Goal: Task Accomplishment & Management: Contribute content

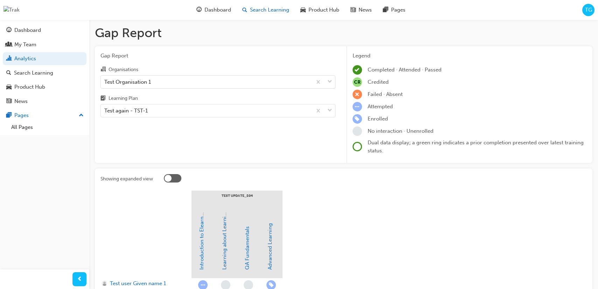
click at [279, 14] on div "Search Learning" at bounding box center [266, 10] width 58 height 14
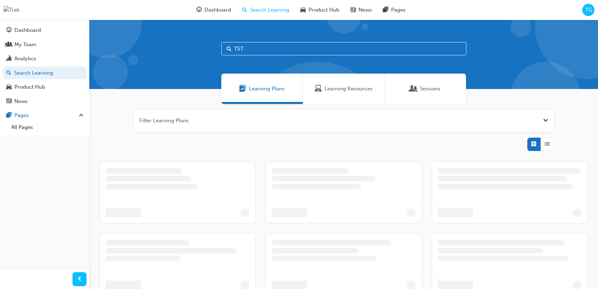
click at [588, 10] on span "TG" at bounding box center [588, 10] width 7 height 8
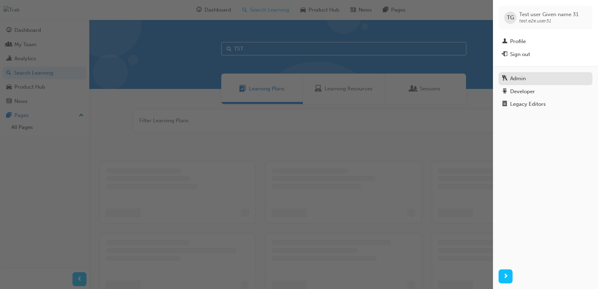
click at [529, 76] on div "Admin" at bounding box center [545, 78] width 87 height 9
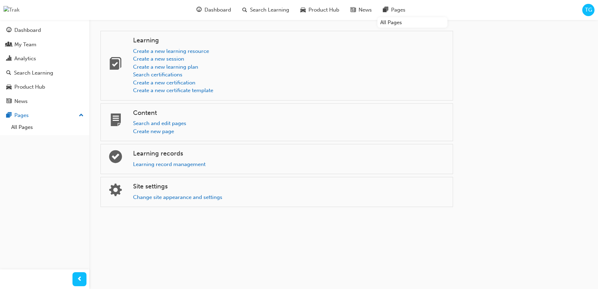
click at [592, 12] on span "TG" at bounding box center [588, 10] width 7 height 8
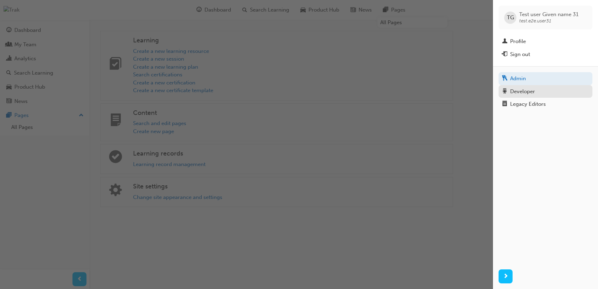
click at [528, 91] on div "Developer" at bounding box center [522, 92] width 25 height 8
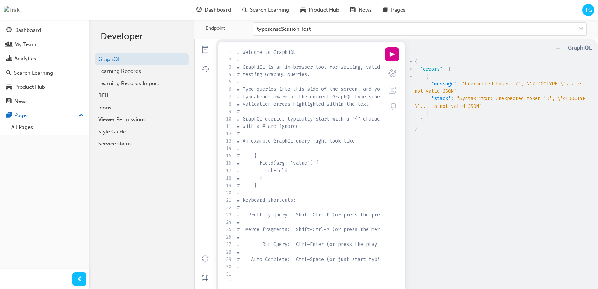
click at [587, 10] on span "TG" at bounding box center [588, 10] width 7 height 8
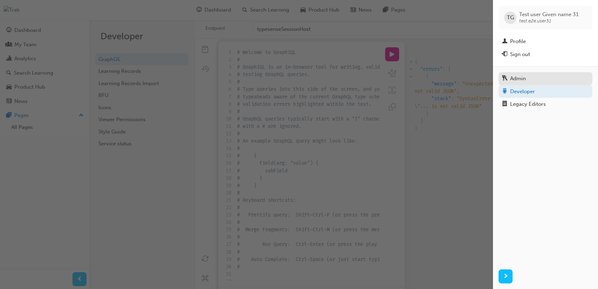
click at [530, 75] on div "Admin" at bounding box center [545, 78] width 87 height 9
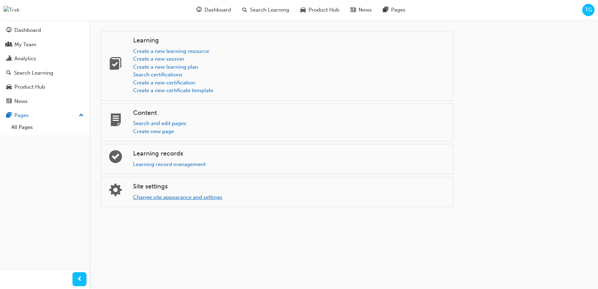
click at [188, 197] on link "Change site appearance and settings" at bounding box center [177, 197] width 89 height 6
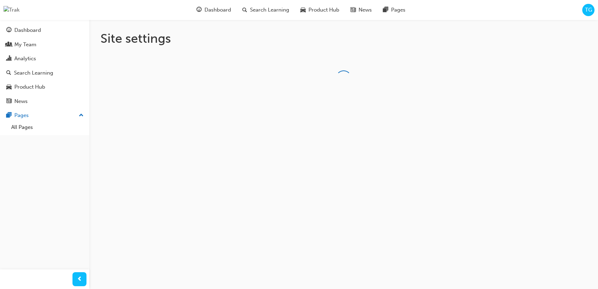
click at [587, 9] on span "TG" at bounding box center [588, 10] width 7 height 8
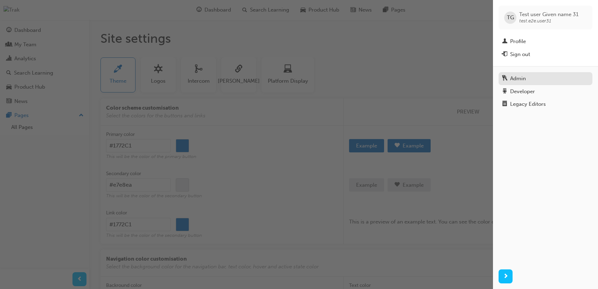
click at [528, 76] on div "Admin" at bounding box center [545, 78] width 87 height 9
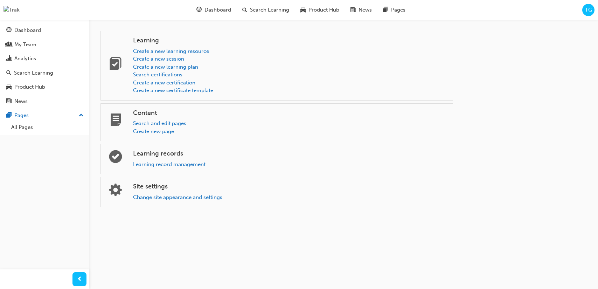
click at [589, 9] on span "TG" at bounding box center [588, 10] width 7 height 8
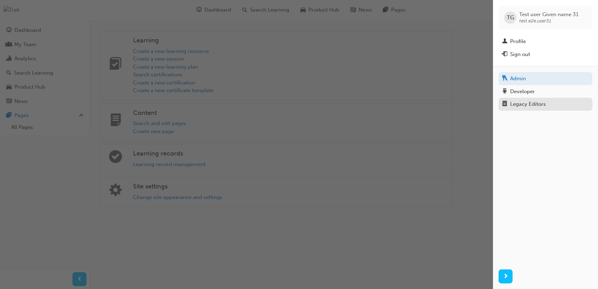
click at [527, 104] on div "Legacy Editors" at bounding box center [528, 104] width 36 height 8
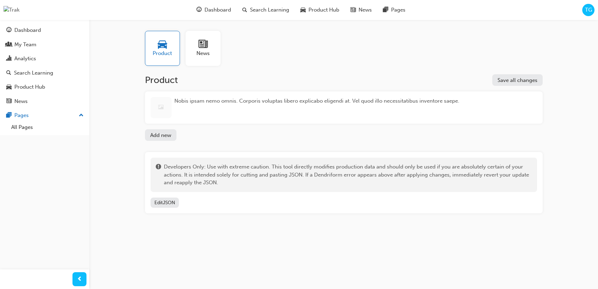
click at [589, 9] on span "TG" at bounding box center [588, 10] width 7 height 8
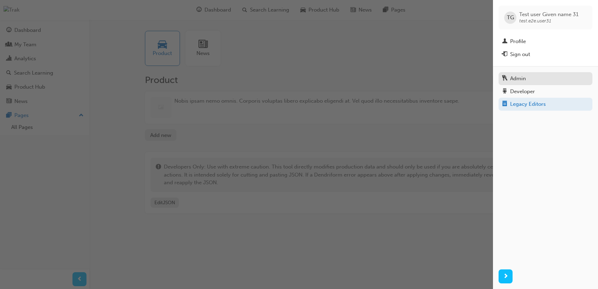
click at [521, 78] on div "Admin" at bounding box center [518, 79] width 16 height 8
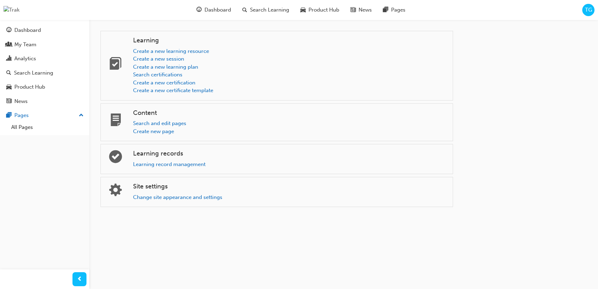
click at [589, 11] on span "TG" at bounding box center [588, 10] width 7 height 8
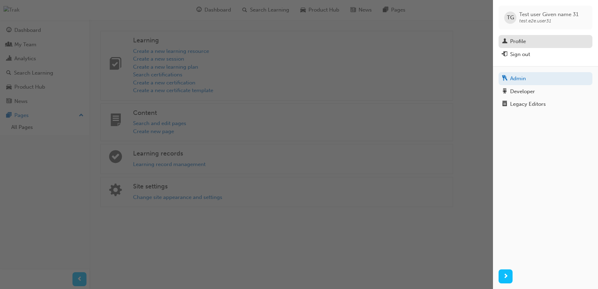
click at [552, 41] on div "Profile" at bounding box center [545, 41] width 87 height 9
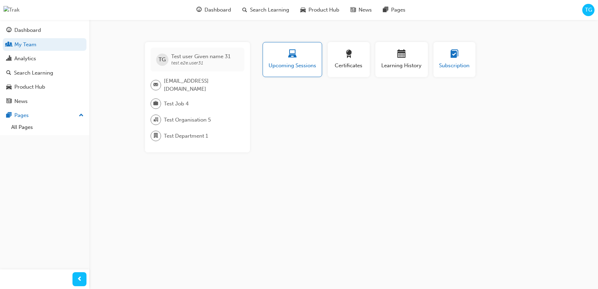
click at [471, 60] on button "Subscription" at bounding box center [455, 59] width 42 height 35
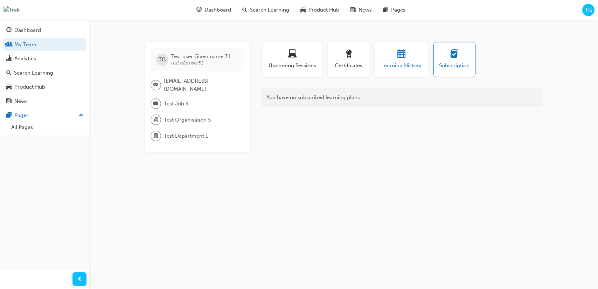
click at [398, 73] on button "Learning History" at bounding box center [402, 59] width 53 height 35
click at [354, 73] on button "Certificates" at bounding box center [349, 59] width 42 height 35
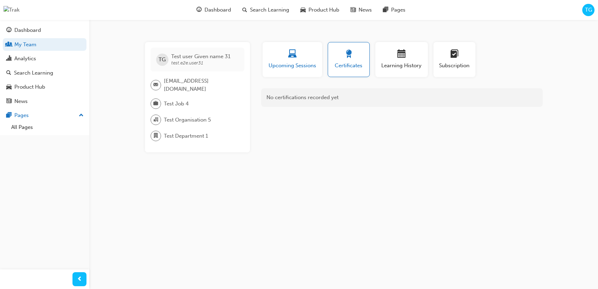
click at [301, 74] on button "Upcoming Sessions" at bounding box center [293, 59] width 60 height 35
click at [335, 66] on span "Certificates" at bounding box center [349, 66] width 32 height 8
click at [286, 69] on span "Upcoming Sessions" at bounding box center [292, 66] width 49 height 8
click at [350, 68] on span "Certificates" at bounding box center [349, 66] width 32 height 8
click at [391, 64] on span "Learning History" at bounding box center [402, 66] width 42 height 8
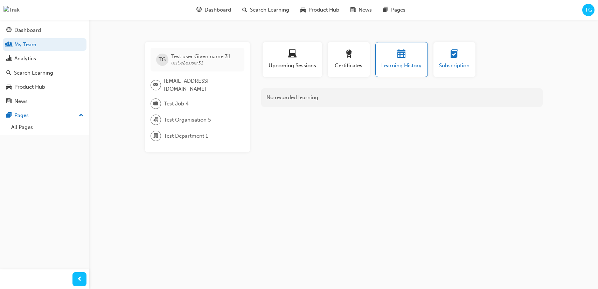
click at [446, 66] on span "Subscription" at bounding box center [455, 66] width 32 height 8
click at [588, 12] on span "TG" at bounding box center [588, 10] width 7 height 8
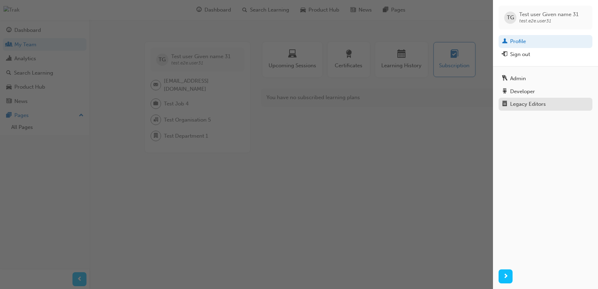
click at [523, 105] on div "Legacy Editors" at bounding box center [528, 104] width 36 height 8
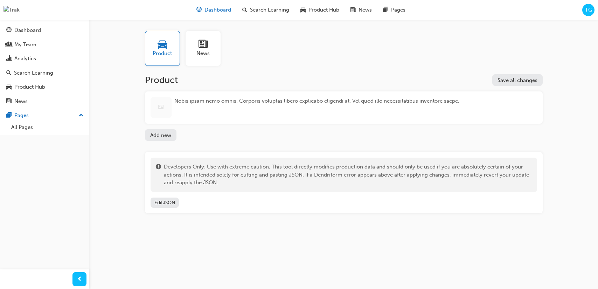
click at [212, 8] on span "Dashboard" at bounding box center [218, 10] width 27 height 8
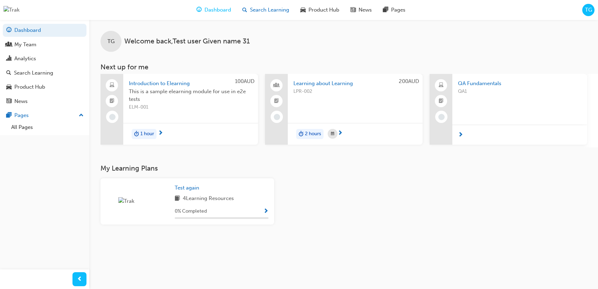
click at [275, 11] on span "Search Learning" at bounding box center [269, 10] width 39 height 8
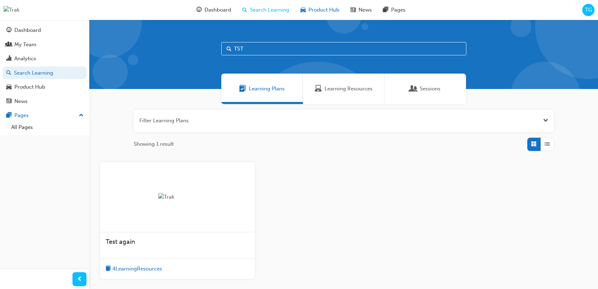
click at [332, 14] on div "Product Hub" at bounding box center [320, 10] width 50 height 14
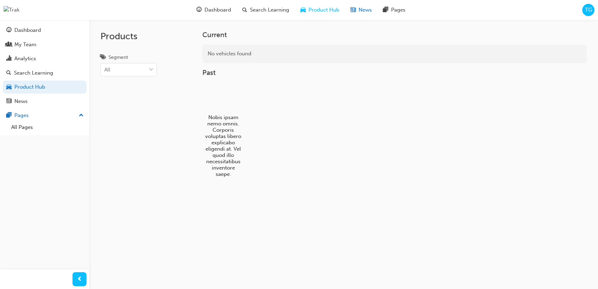
click at [362, 15] on div "News" at bounding box center [361, 10] width 33 height 14
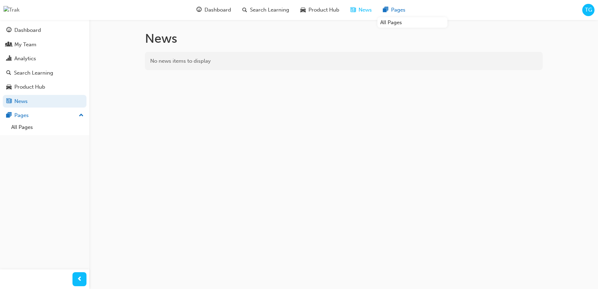
click at [400, 13] on span "Pages" at bounding box center [398, 10] width 14 height 8
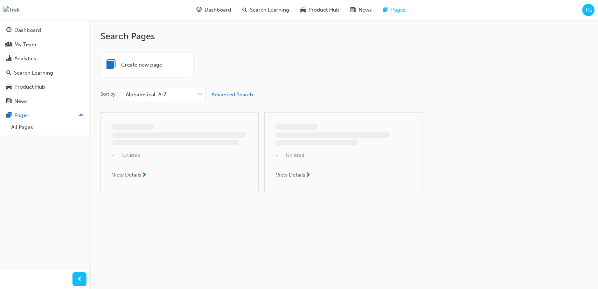
click at [587, 11] on span "TG" at bounding box center [588, 10] width 7 height 8
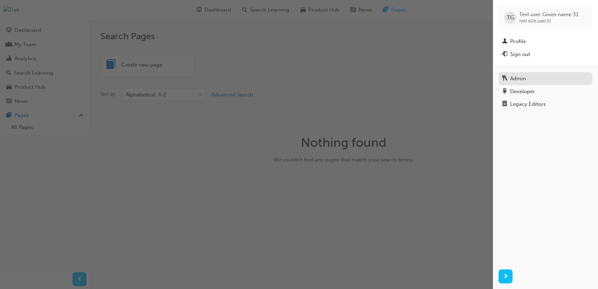
click at [528, 79] on div "Admin" at bounding box center [545, 78] width 87 height 9
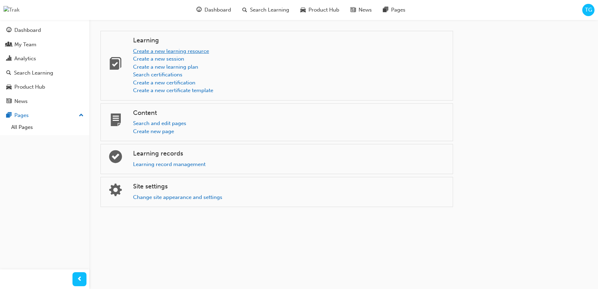
click at [180, 51] on link "Create a new learning resource" at bounding box center [171, 51] width 76 height 6
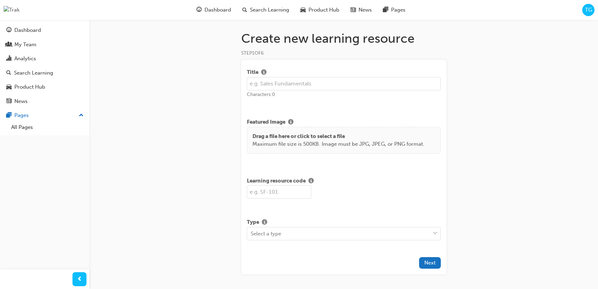
click at [586, 13] on span "TG" at bounding box center [588, 10] width 7 height 8
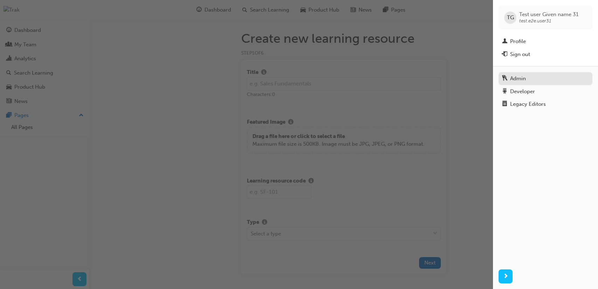
click at [529, 80] on div "Admin" at bounding box center [545, 78] width 87 height 9
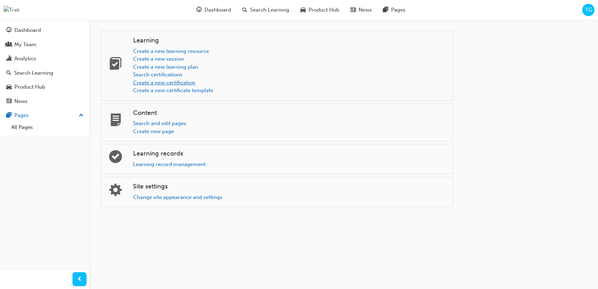
click at [174, 83] on link "Create a new certification" at bounding box center [164, 83] width 62 height 6
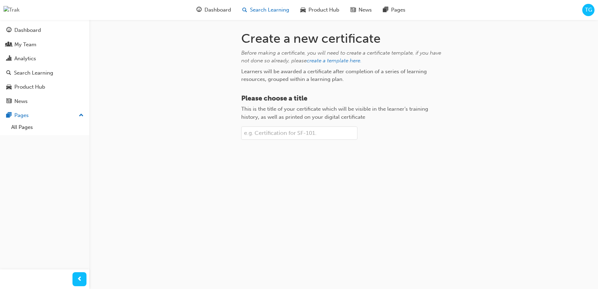
click at [277, 14] on div "Search Learning" at bounding box center [266, 10] width 58 height 14
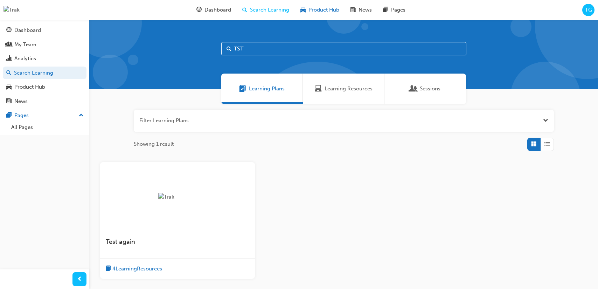
click at [320, 5] on div "Product Hub" at bounding box center [320, 10] width 50 height 14
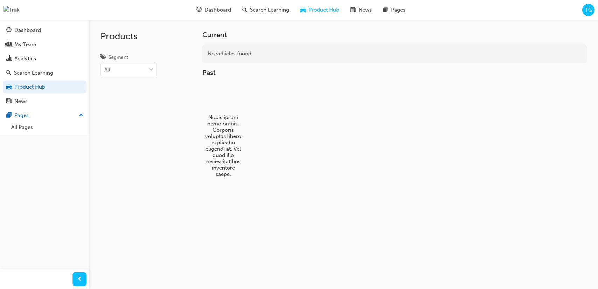
click at [588, 9] on span "TG" at bounding box center [588, 10] width 7 height 8
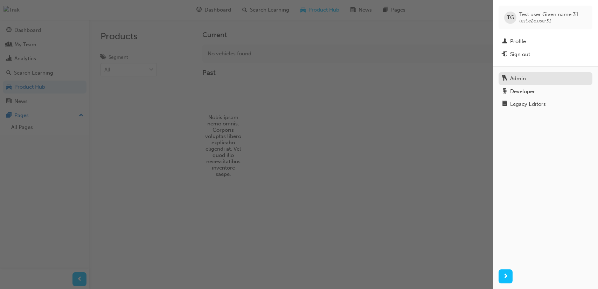
click at [524, 82] on div "Admin" at bounding box center [518, 79] width 16 height 8
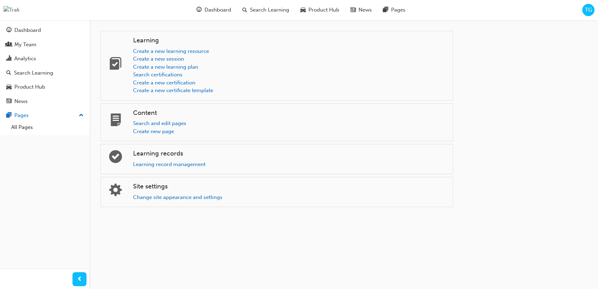
click at [587, 11] on span "TG" at bounding box center [588, 10] width 7 height 8
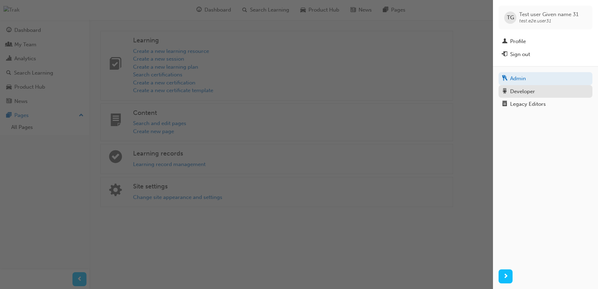
click at [524, 91] on div "Developer" at bounding box center [522, 92] width 25 height 8
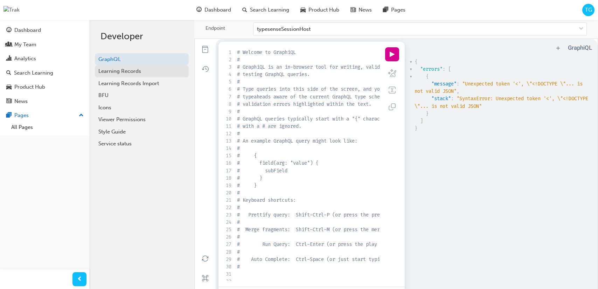
click at [150, 71] on div "Learning Records" at bounding box center [141, 71] width 87 height 8
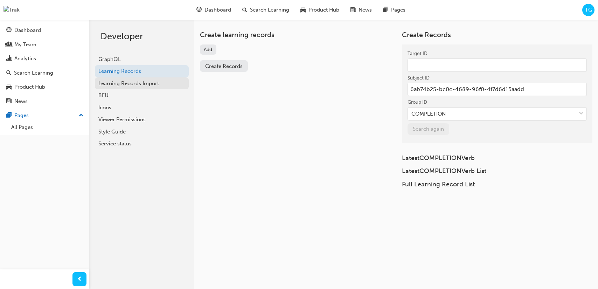
click at [142, 82] on div "Learning Records Import" at bounding box center [141, 84] width 87 height 8
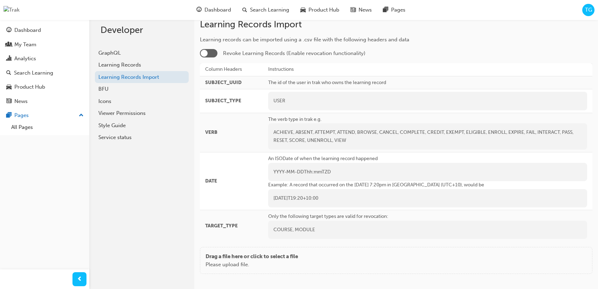
scroll to position [2, 0]
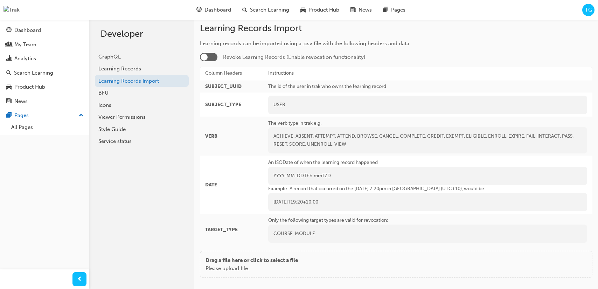
click at [591, 13] on span "TG" at bounding box center [588, 10] width 7 height 8
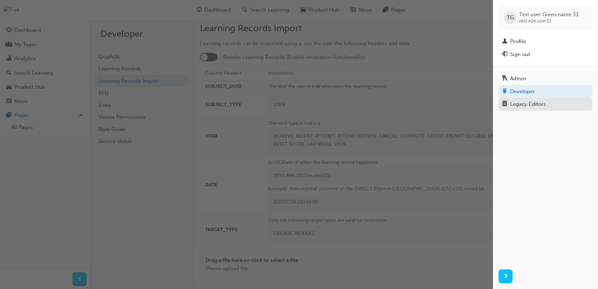
click at [549, 100] on div "Legacy Editors" at bounding box center [545, 104] width 87 height 9
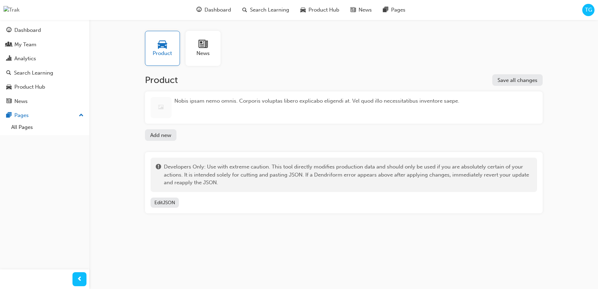
click at [218, 56] on div "News" at bounding box center [203, 48] width 35 height 35
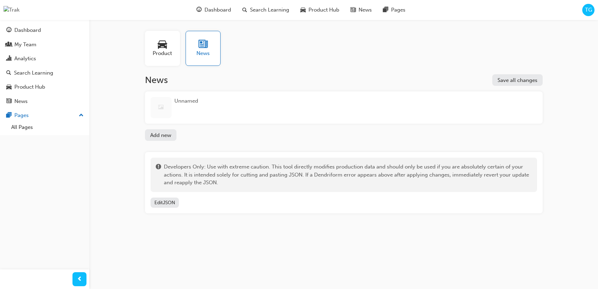
click at [166, 57] on span "Product" at bounding box center [162, 53] width 19 height 8
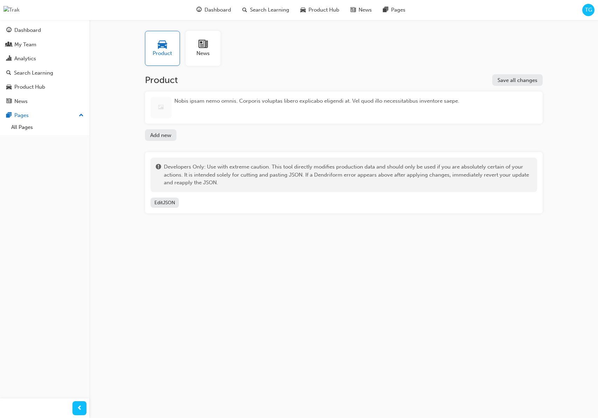
click at [166, 138] on button "Add new" at bounding box center [161, 135] width 32 height 12
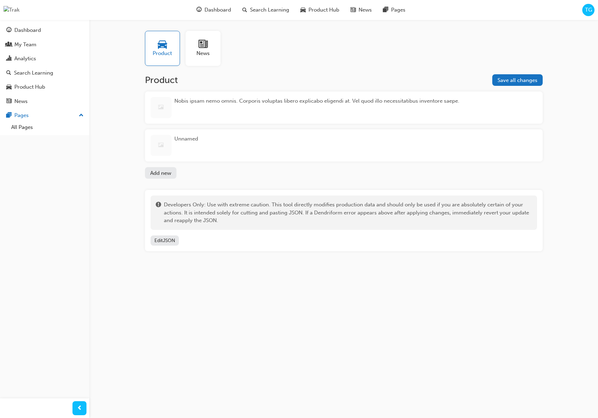
click at [183, 150] on div "Unnamed" at bounding box center [186, 145] width 24 height 21
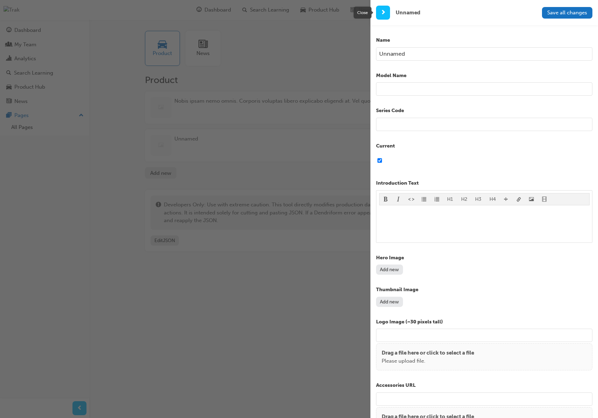
click at [389, 17] on div "button" at bounding box center [383, 13] width 14 height 14
